Goal: Use online tool/utility: Utilize a website feature to perform a specific function

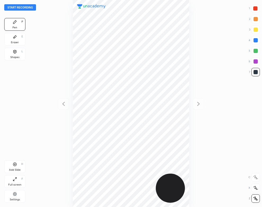
scroll to position [207, 177]
click at [31, 7] on button "Start recording" at bounding box center [20, 7] width 32 height 6
click at [23, 42] on div "Eraser E" at bounding box center [14, 39] width 21 height 13
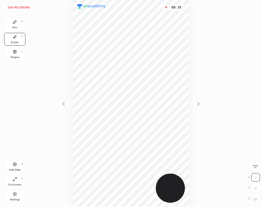
click at [10, 23] on div "Pen P" at bounding box center [14, 24] width 21 height 13
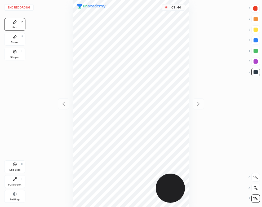
click at [13, 42] on div "Eraser" at bounding box center [15, 42] width 8 height 3
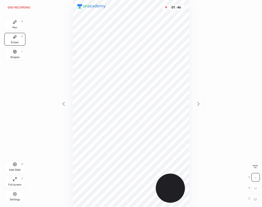
click at [11, 28] on div "Pen P" at bounding box center [14, 24] width 21 height 13
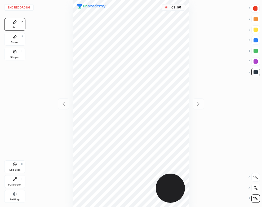
click at [12, 165] on div "Add Slide H" at bounding box center [14, 166] width 21 height 13
click at [15, 57] on div "Shapes" at bounding box center [14, 57] width 9 height 3
click at [11, 27] on div "Pen P" at bounding box center [14, 24] width 21 height 13
click at [26, 6] on button "End recording" at bounding box center [18, 7] width 29 height 6
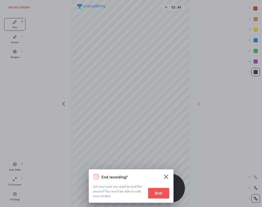
click at [153, 193] on button "End" at bounding box center [158, 193] width 21 height 11
